Goal: Task Accomplishment & Management: Manage account settings

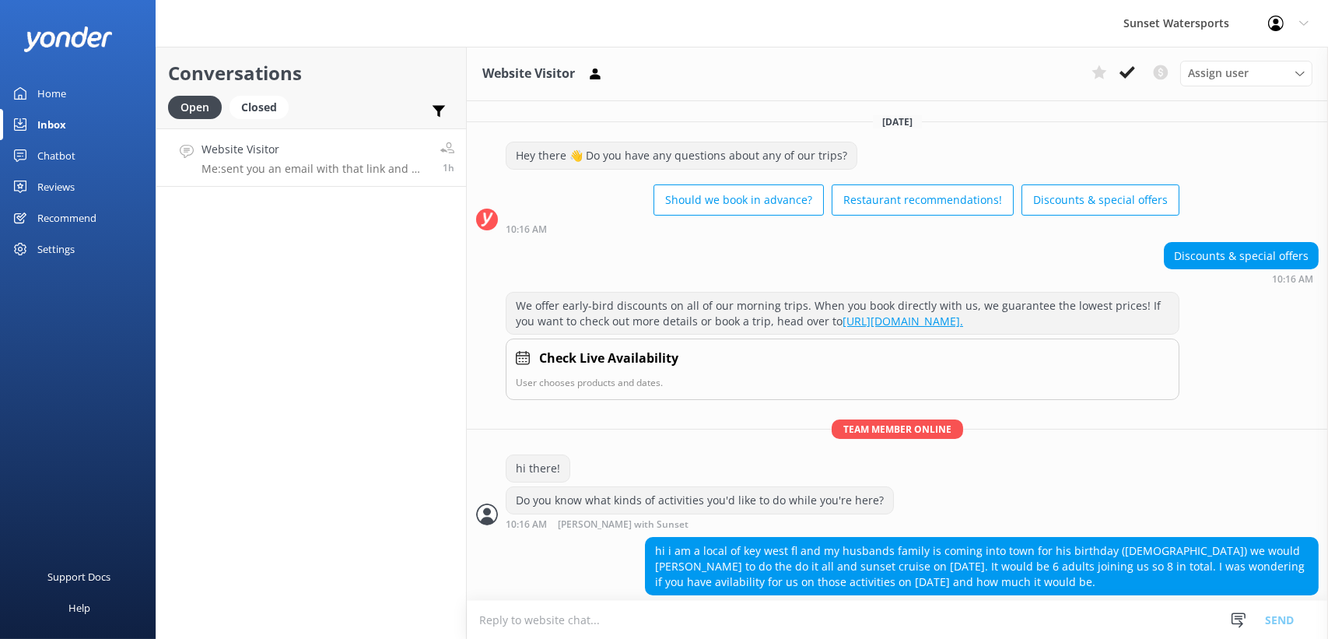
scroll to position [1666, 0]
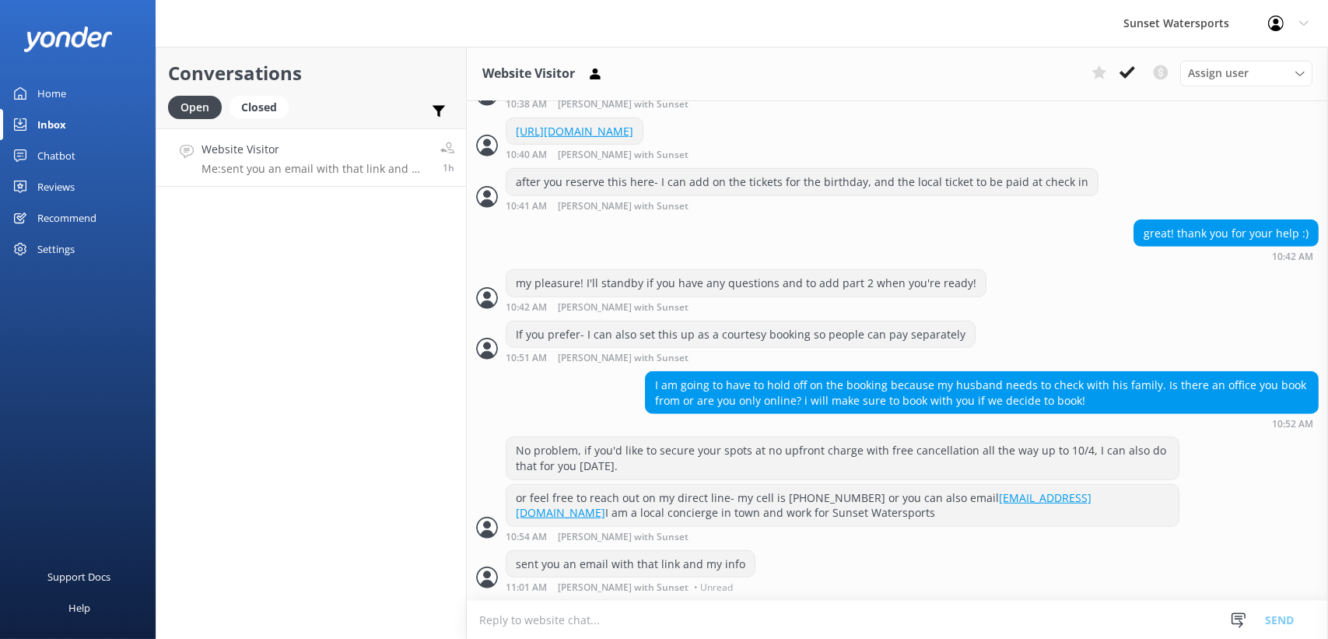
click at [63, 92] on div "Home" at bounding box center [51, 93] width 29 height 31
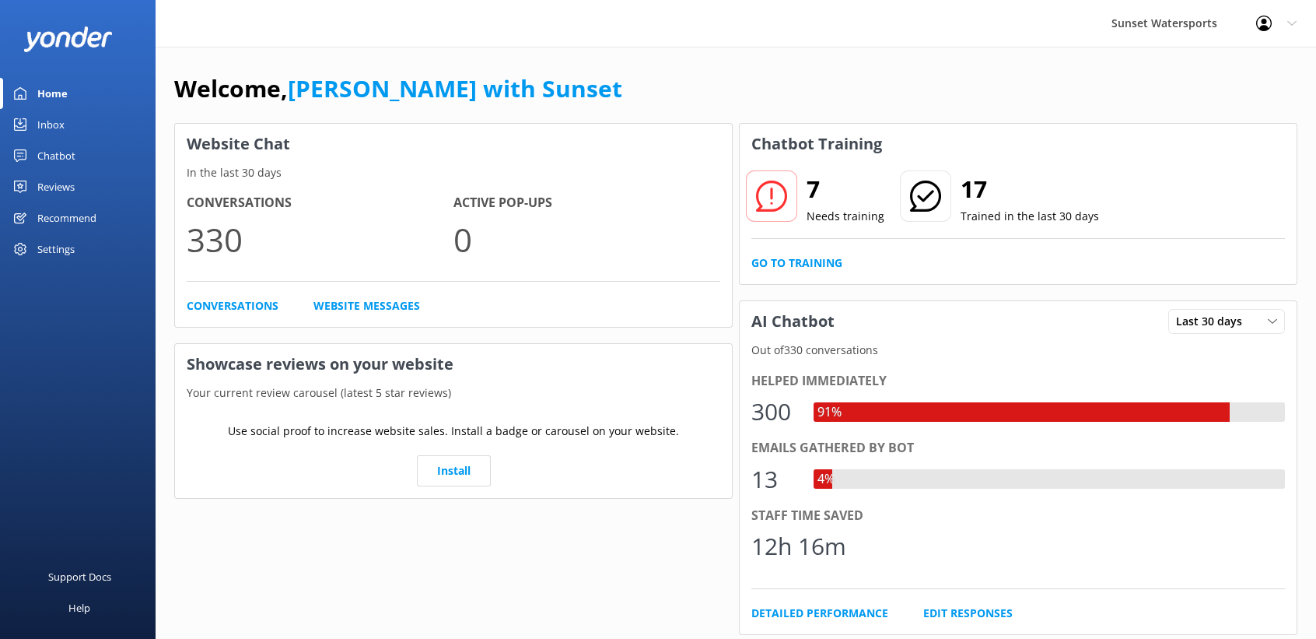
click at [56, 117] on div "Inbox" at bounding box center [50, 124] width 27 height 31
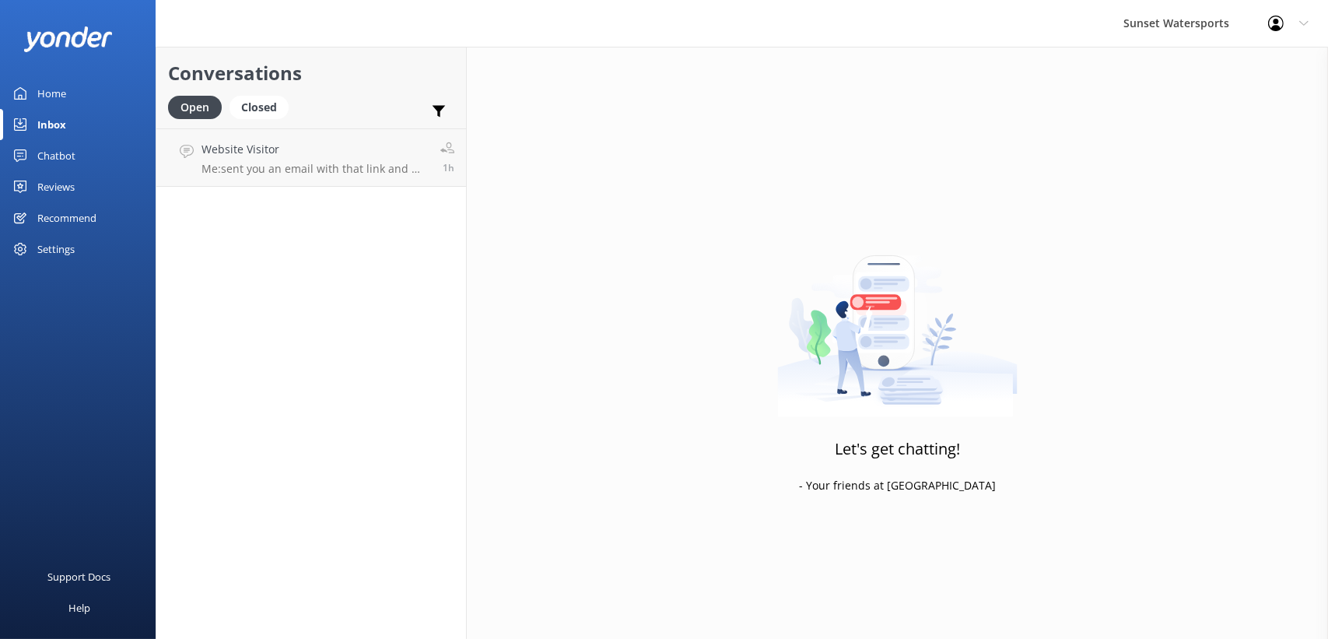
click at [44, 95] on div "Home" at bounding box center [51, 93] width 29 height 31
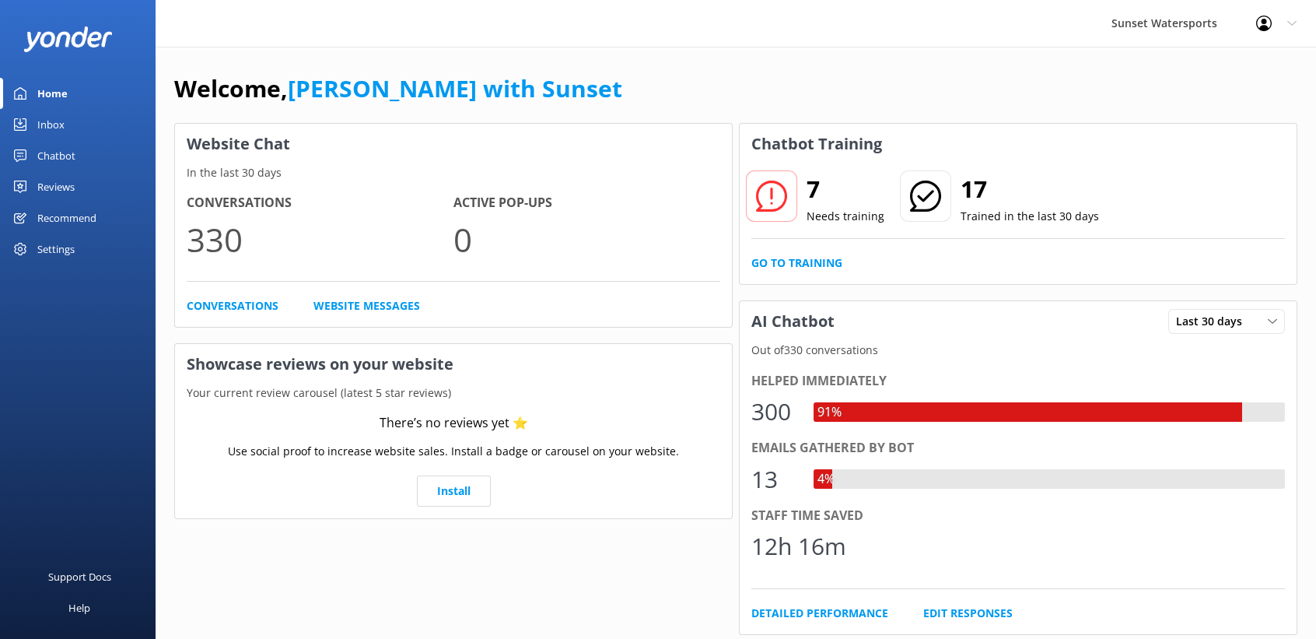
click at [34, 125] on link "Inbox" at bounding box center [78, 124] width 156 height 31
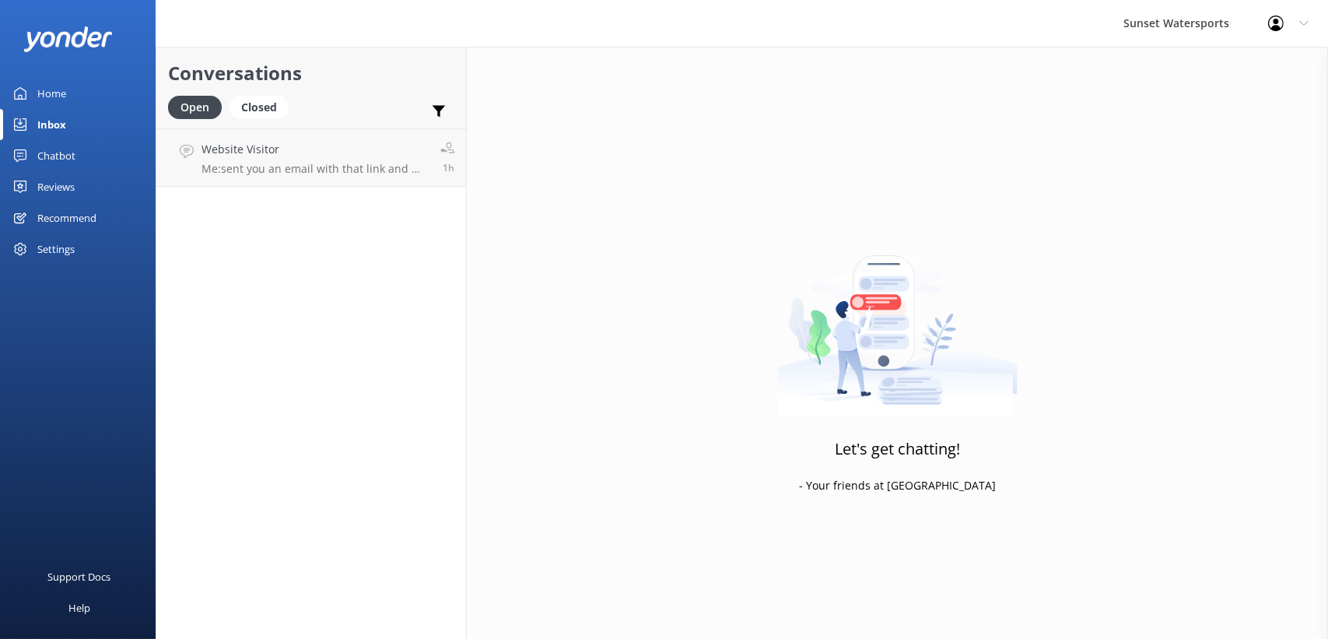
click at [48, 90] on div "Home" at bounding box center [51, 93] width 29 height 31
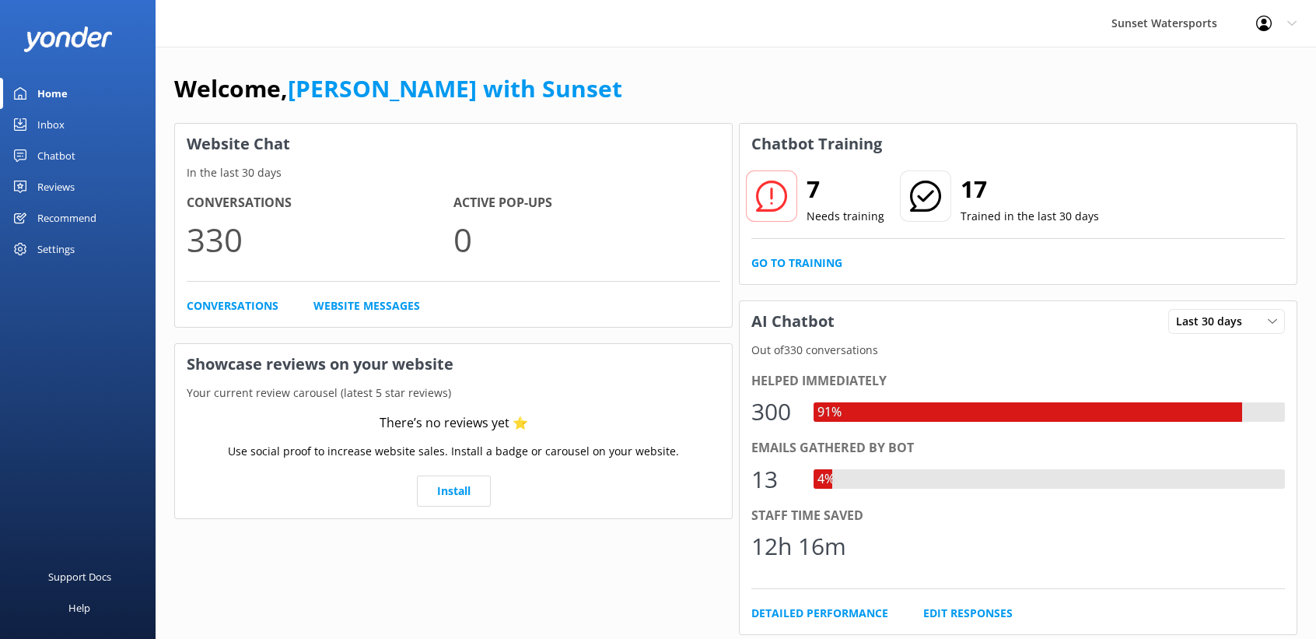
click at [55, 121] on div "Inbox" at bounding box center [50, 124] width 27 height 31
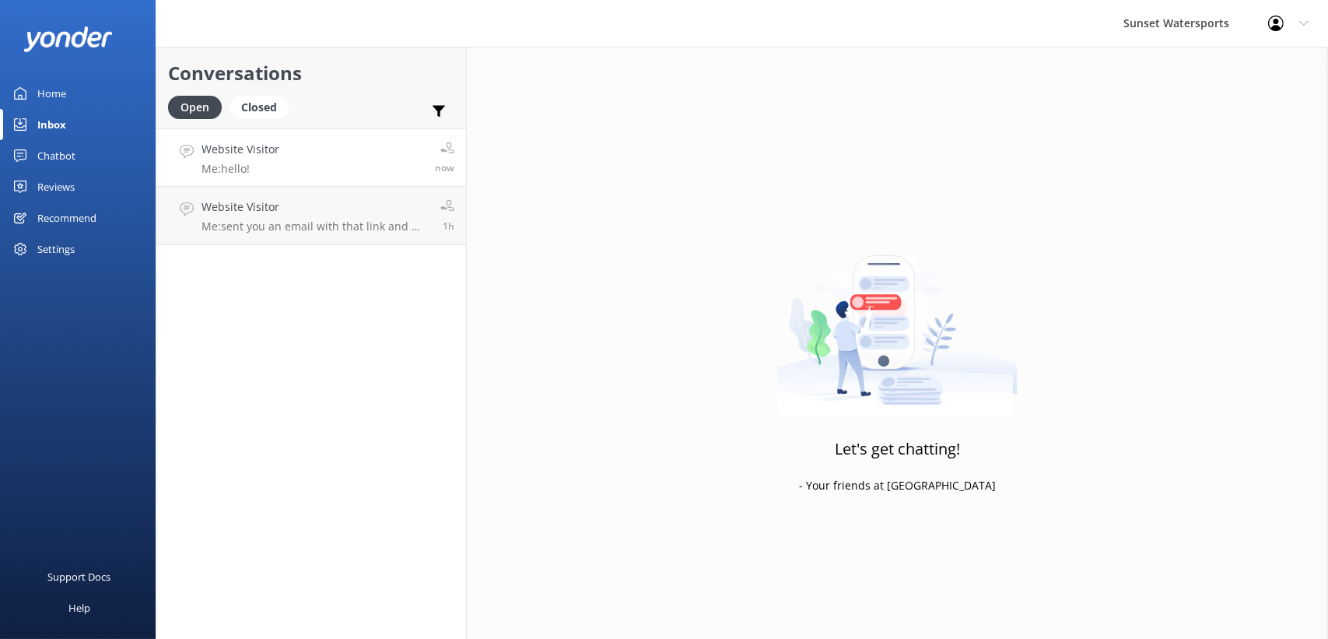
click at [343, 164] on link "Website Visitor Me: hello! now" at bounding box center [311, 157] width 310 height 58
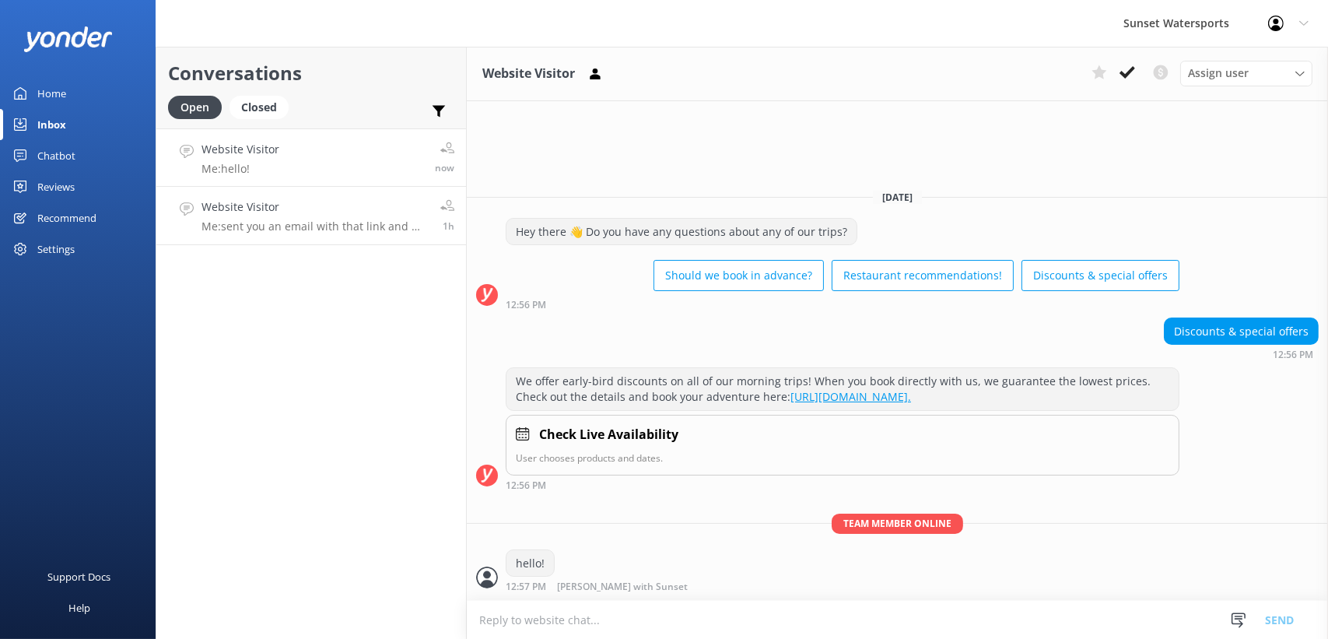
click at [333, 215] on h4 "Website Visitor" at bounding box center [314, 206] width 227 height 17
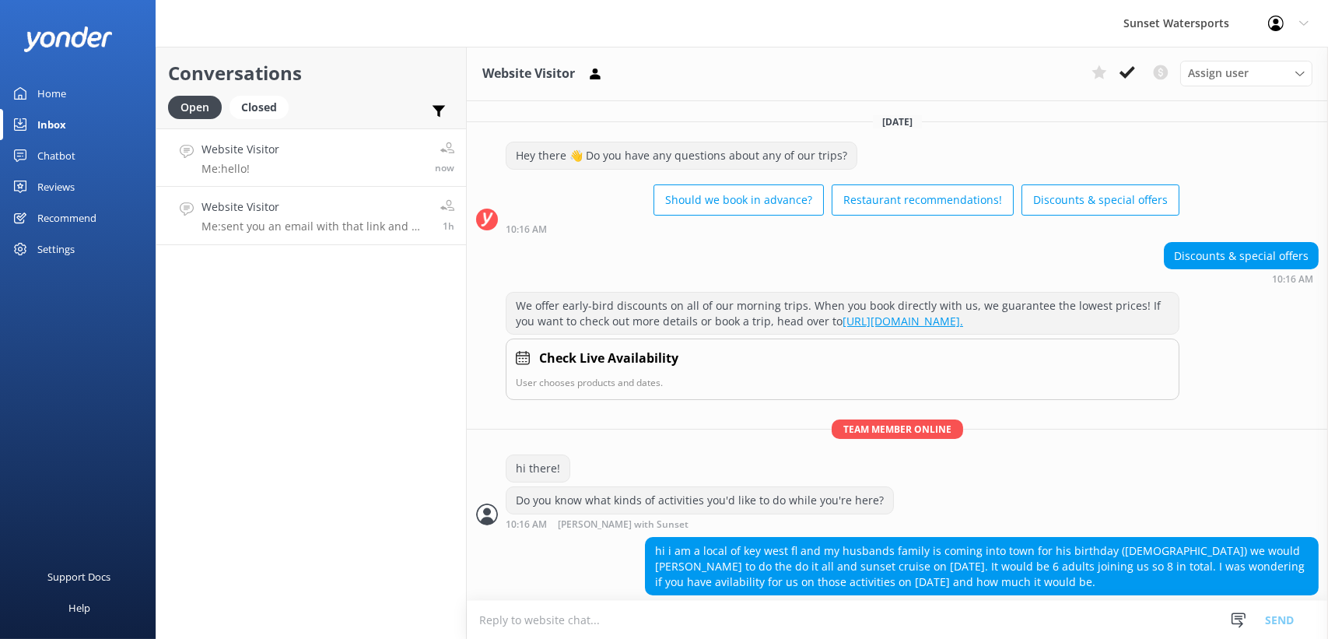
scroll to position [444, 0]
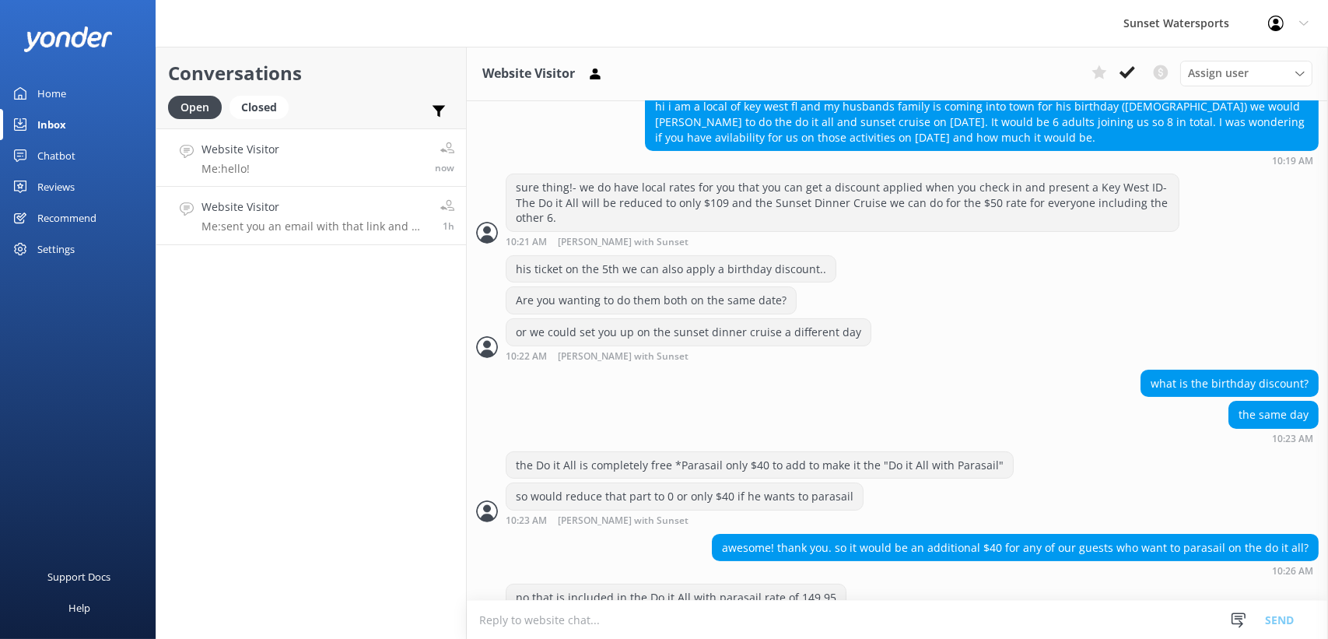
click at [329, 162] on link "Website Visitor Me: hello! now" at bounding box center [311, 157] width 310 height 58
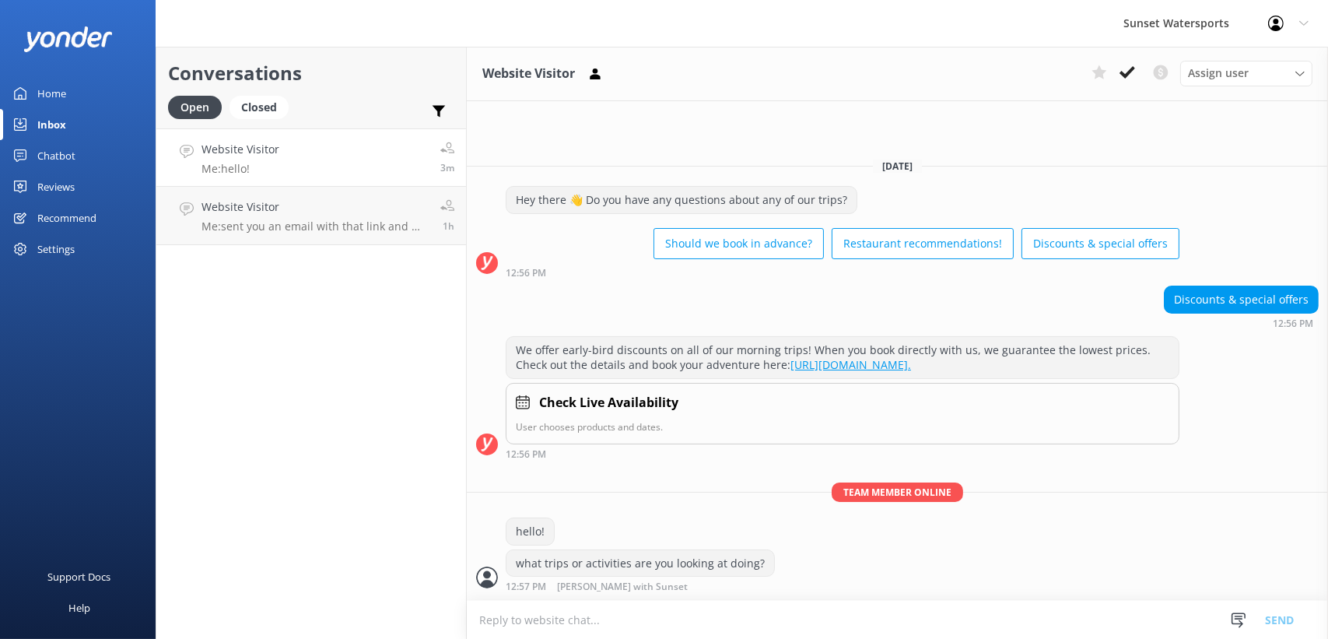
click at [46, 89] on div "Home" at bounding box center [51, 93] width 29 height 31
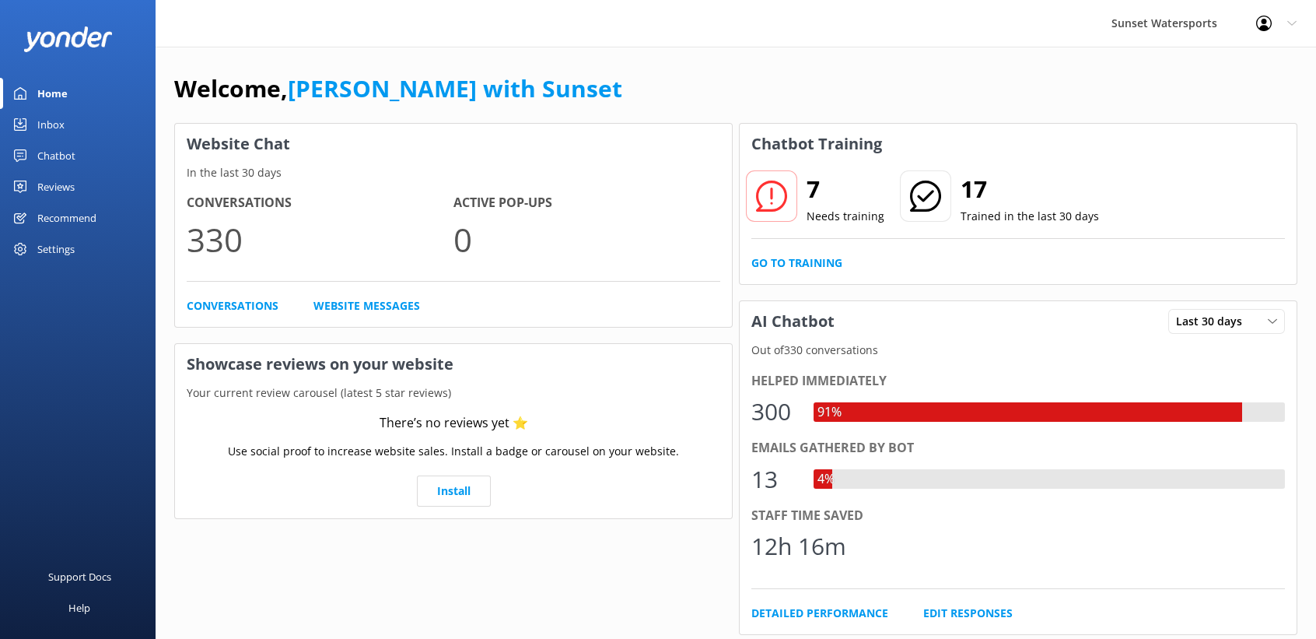
click at [61, 121] on div "Inbox" at bounding box center [50, 124] width 27 height 31
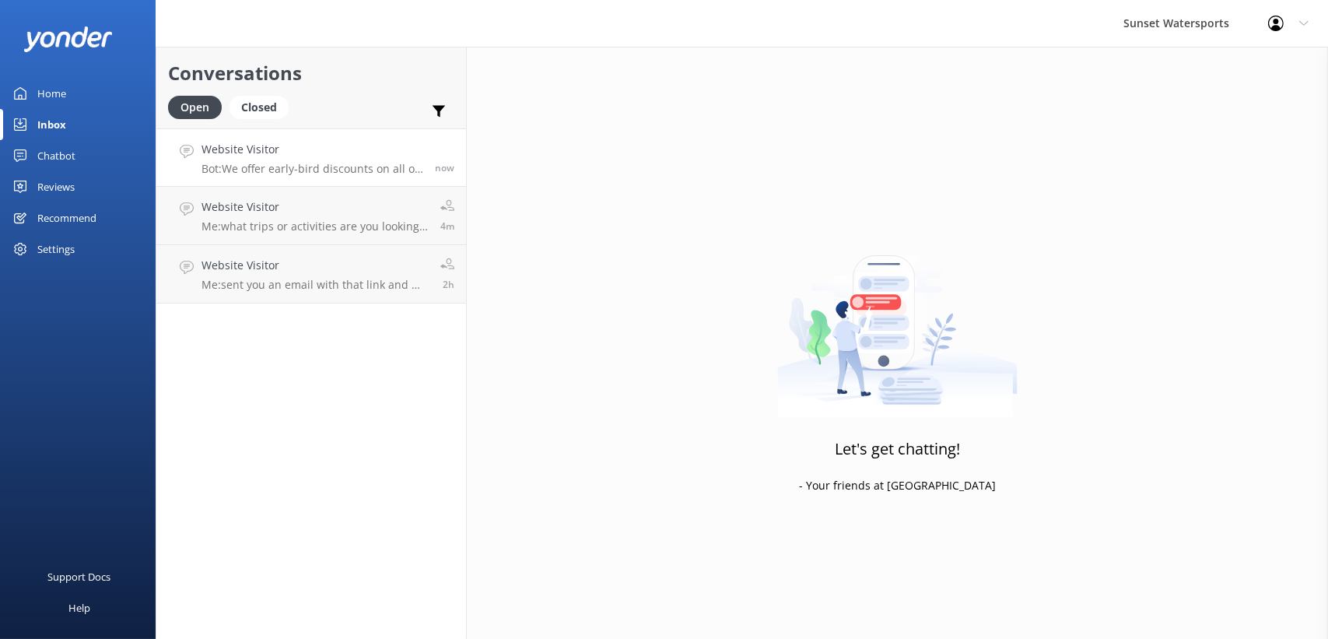
click at [327, 146] on h4 "Website Visitor" at bounding box center [312, 149] width 222 height 17
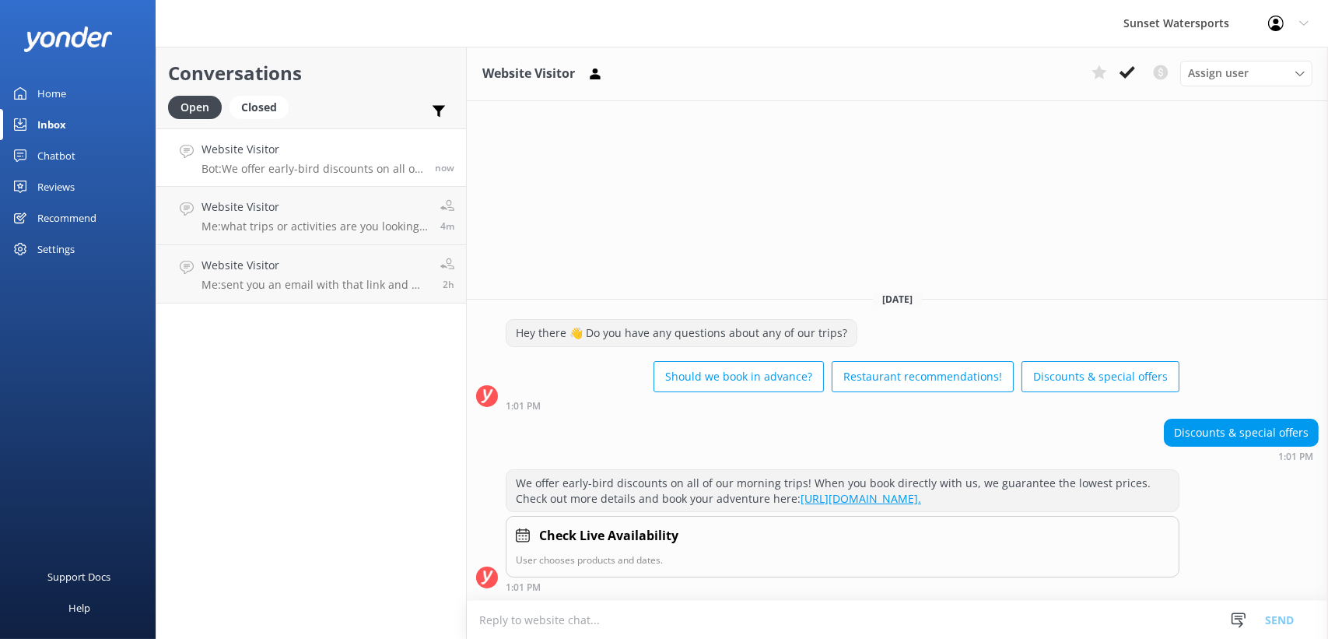
click at [50, 92] on div "Home" at bounding box center [51, 93] width 29 height 31
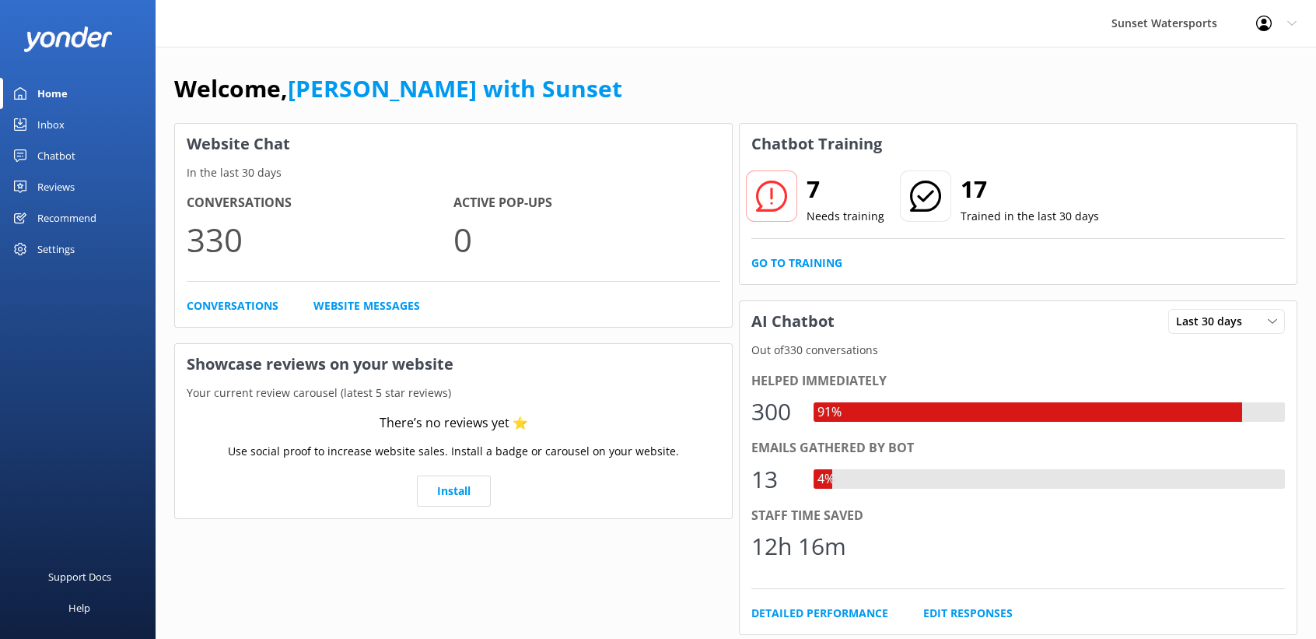
click at [59, 124] on div "Inbox" at bounding box center [50, 124] width 27 height 31
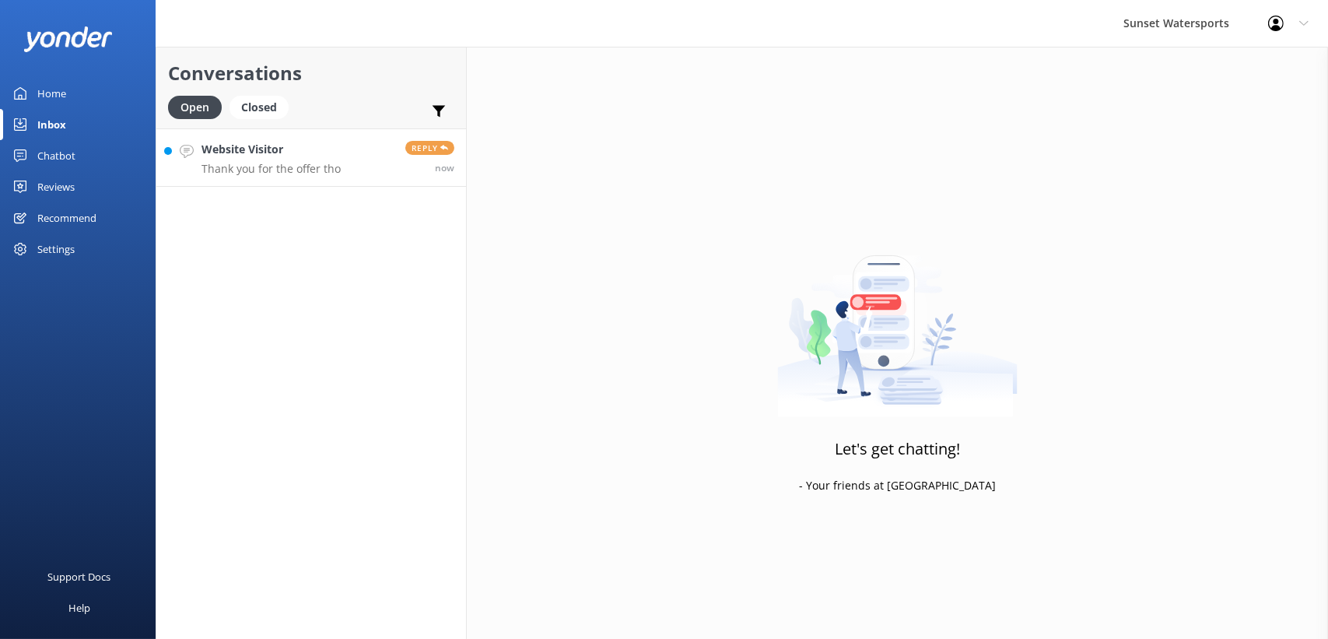
click at [325, 141] on h4 "Website Visitor" at bounding box center [270, 149] width 139 height 17
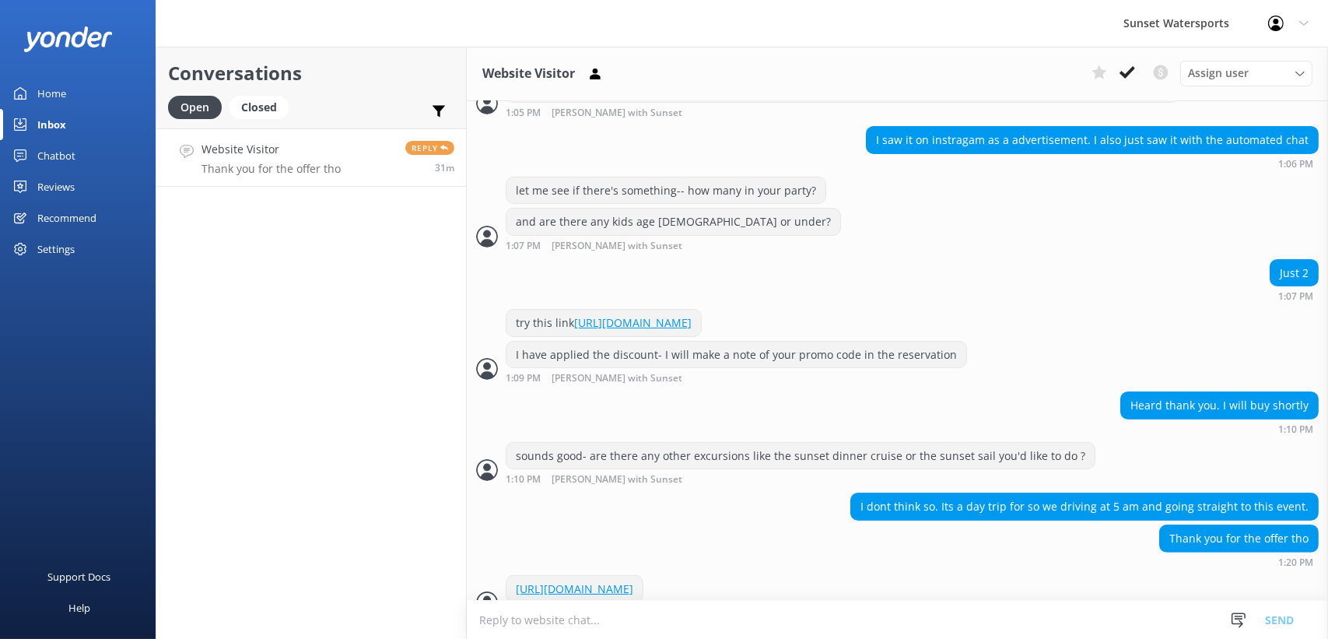
scroll to position [790, 0]
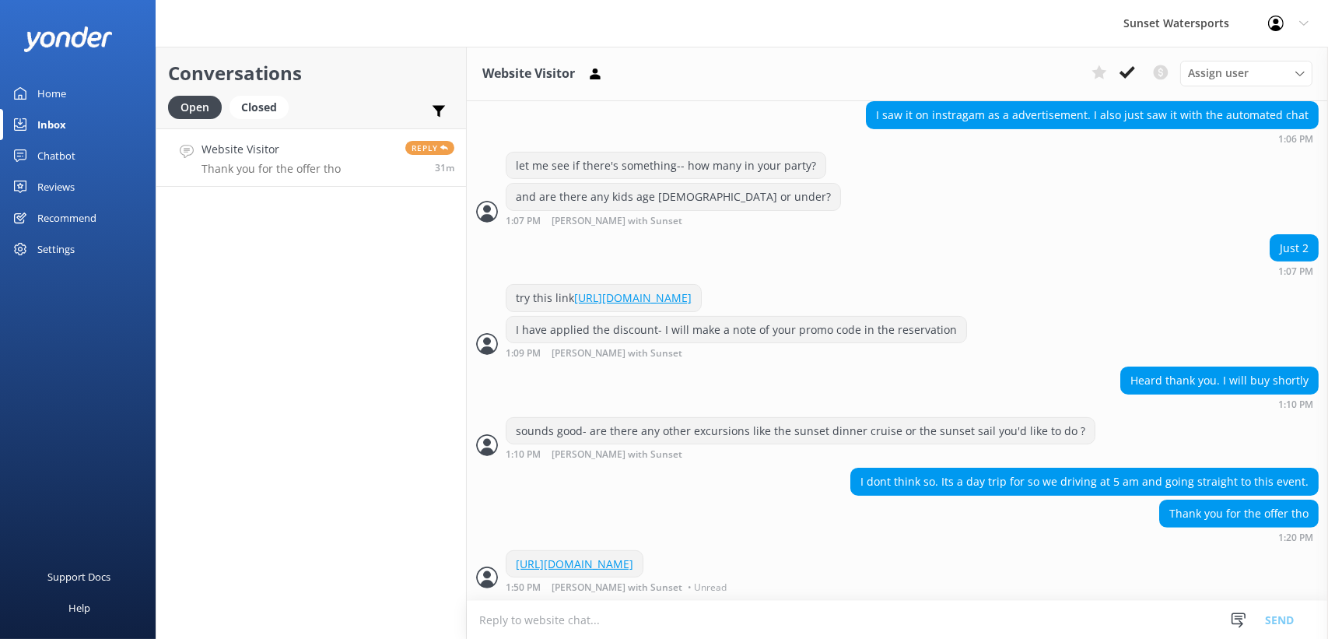
click at [398, 139] on link "Website Visitor Thank you for the offer tho Reply 31m" at bounding box center [311, 157] width 310 height 58
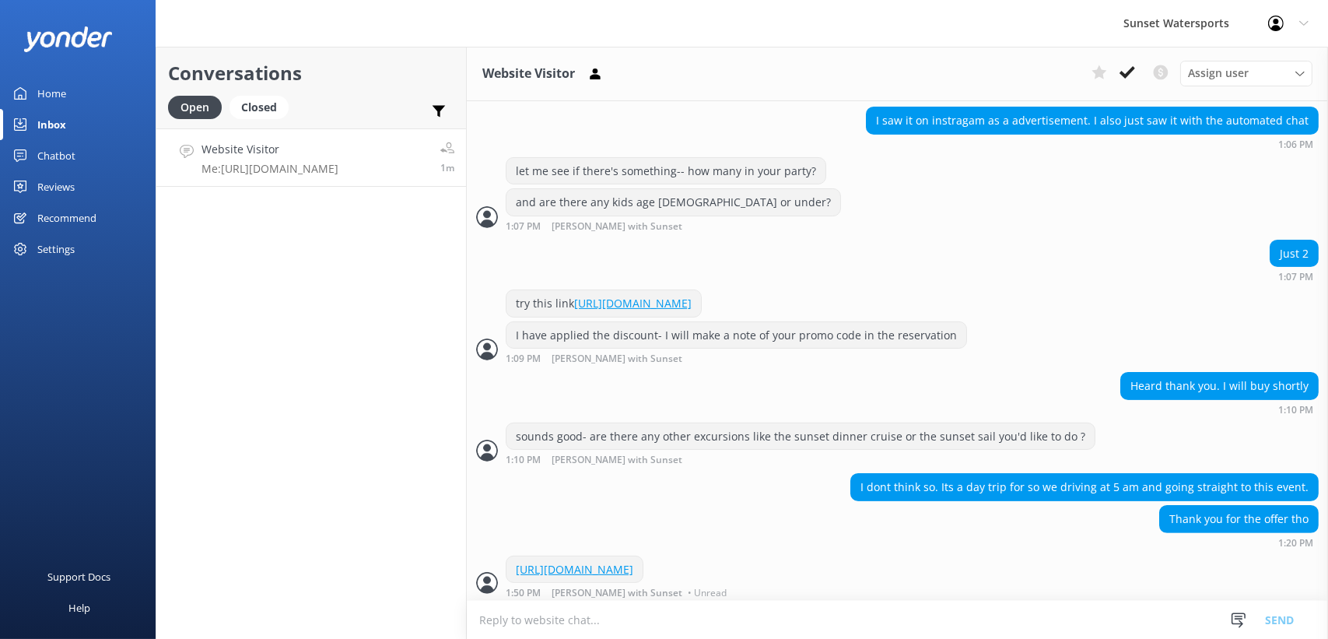
scroll to position [790, 0]
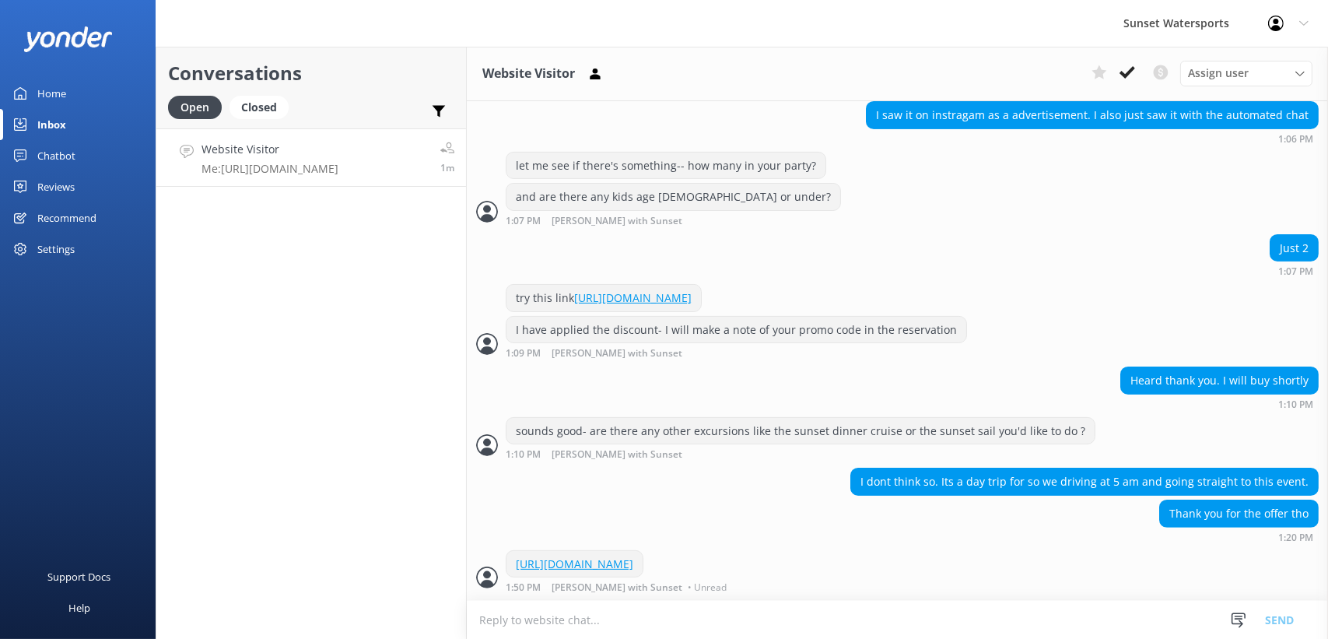
click at [225, 261] on div "Conversations Open Closed Important Converted Assigned to me Unassigned SMS Web…" at bounding box center [311, 343] width 311 height 592
click at [71, 87] on link "Home" at bounding box center [78, 93] width 156 height 31
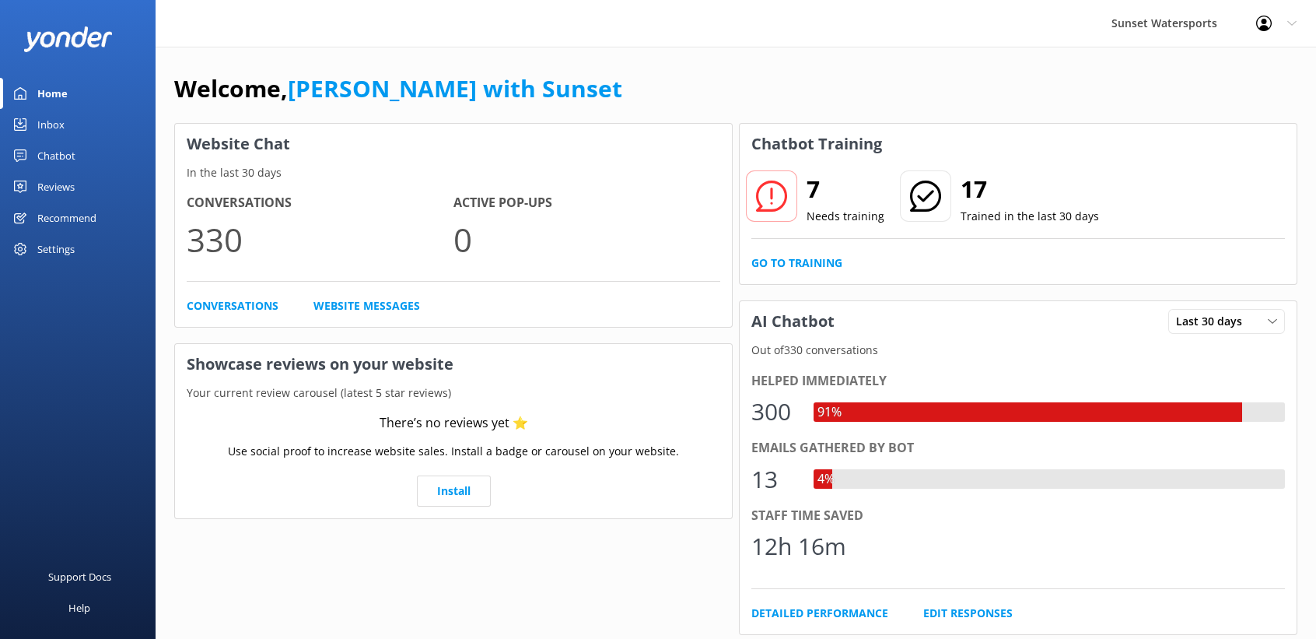
click at [62, 117] on div "Inbox" at bounding box center [50, 124] width 27 height 31
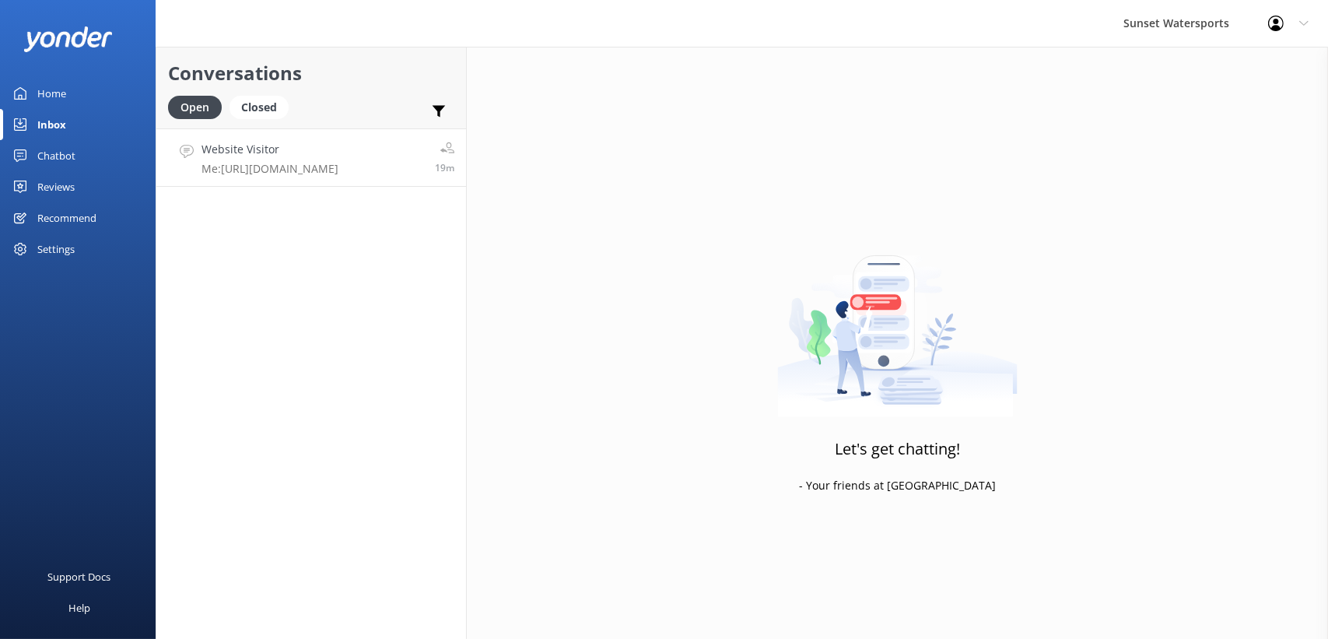
drag, startPoint x: 0, startPoint y: 0, endPoint x: 313, endPoint y: 152, distance: 348.2
click at [313, 152] on h4 "Website Visitor" at bounding box center [269, 149] width 137 height 17
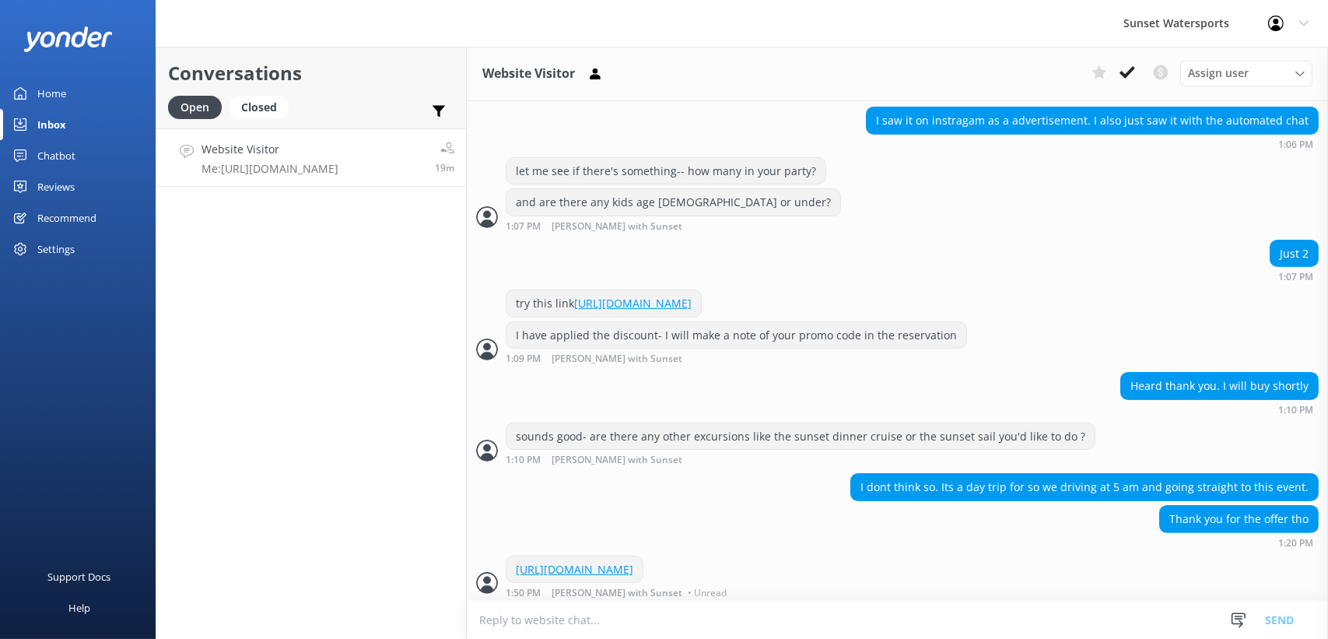
scroll to position [790, 0]
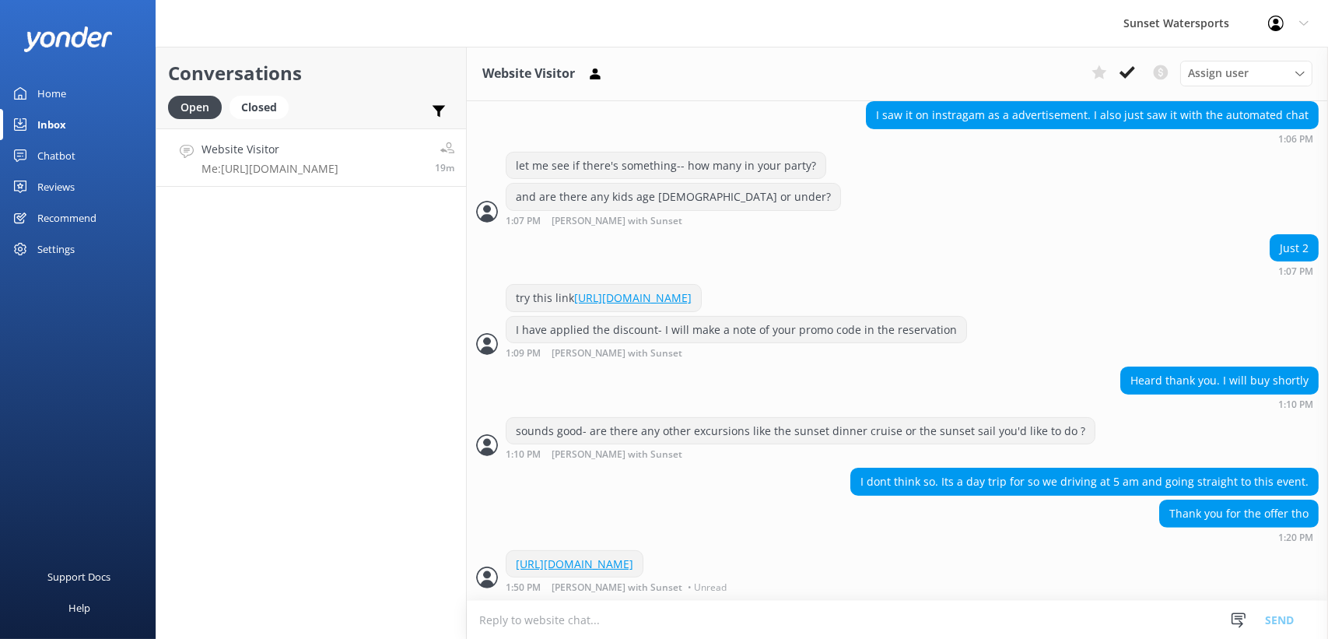
click at [46, 92] on div "Home" at bounding box center [51, 93] width 29 height 31
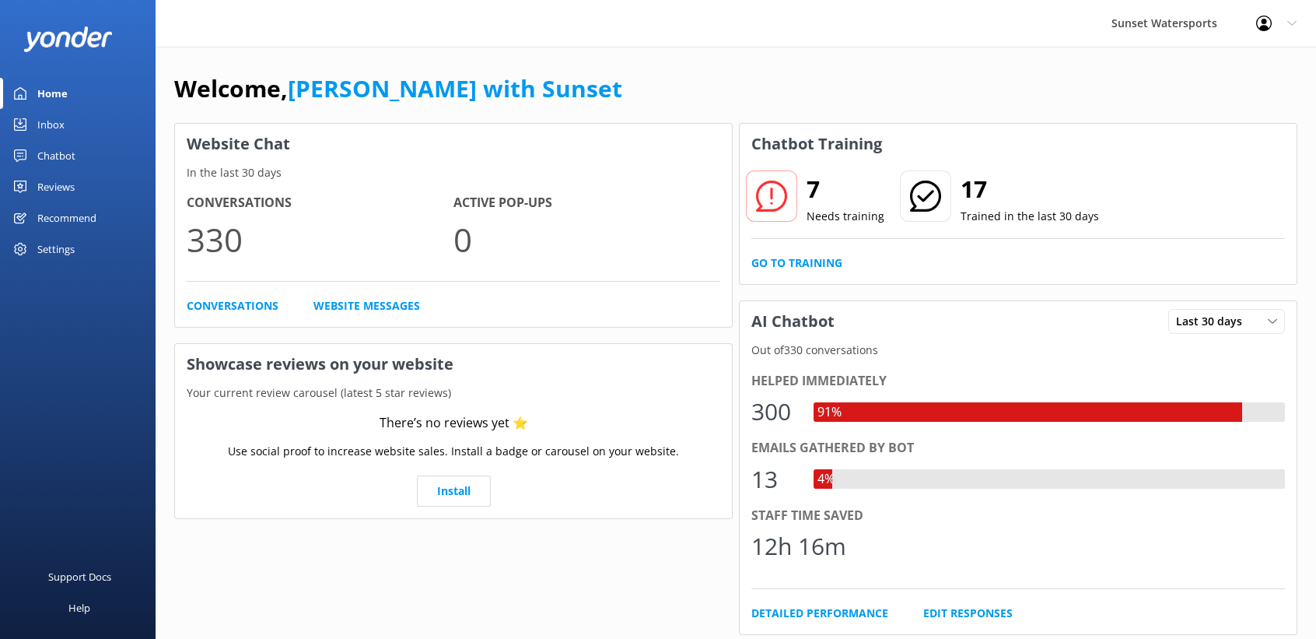
click at [67, 138] on link "Inbox" at bounding box center [78, 124] width 156 height 31
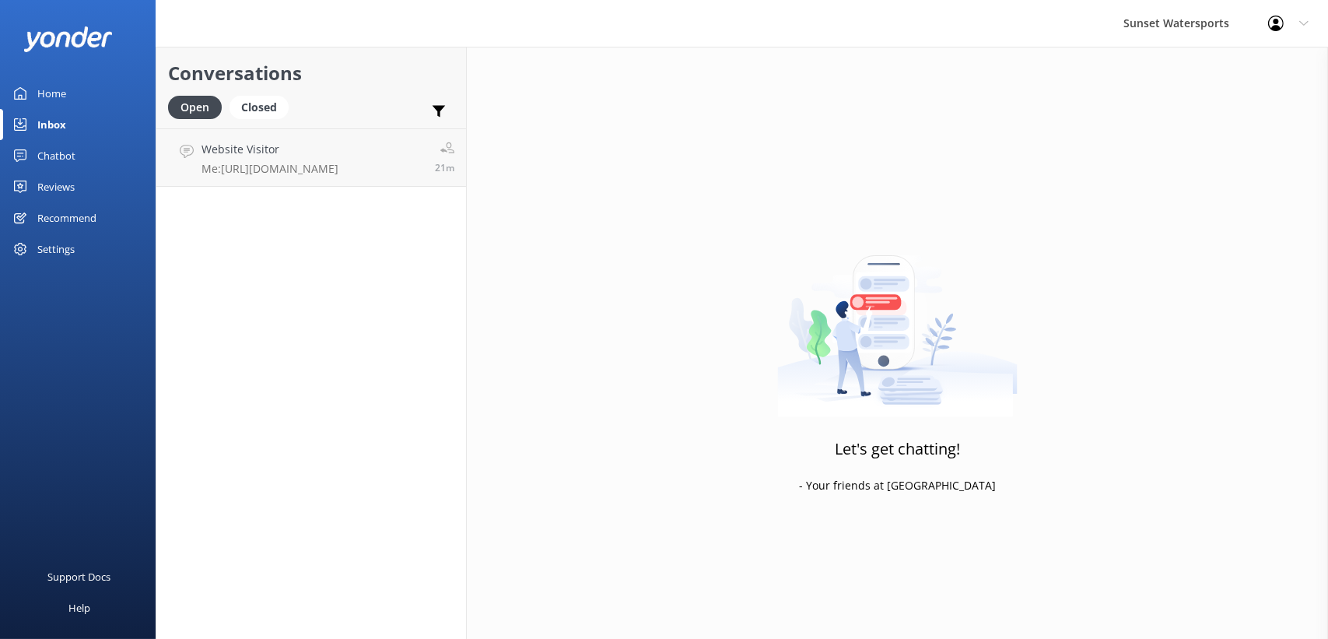
click at [33, 78] on link "Home" at bounding box center [78, 93] width 156 height 31
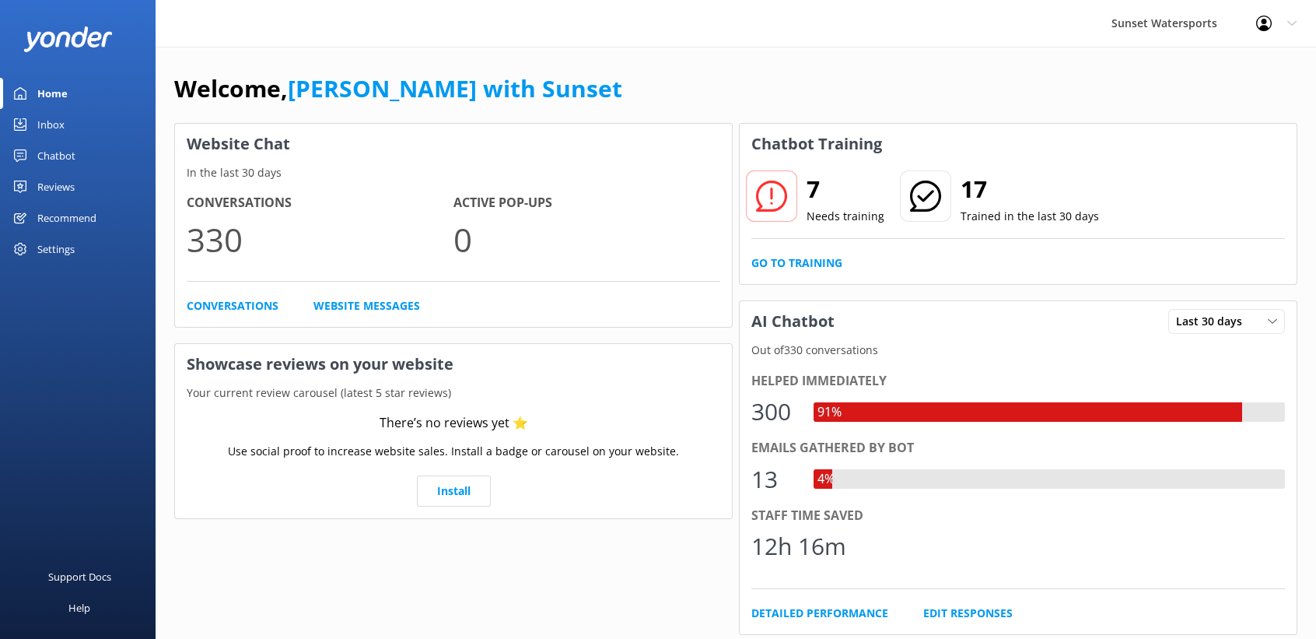
click at [16, 126] on use at bounding box center [20, 124] width 12 height 12
